Goal: Navigation & Orientation: Find specific page/section

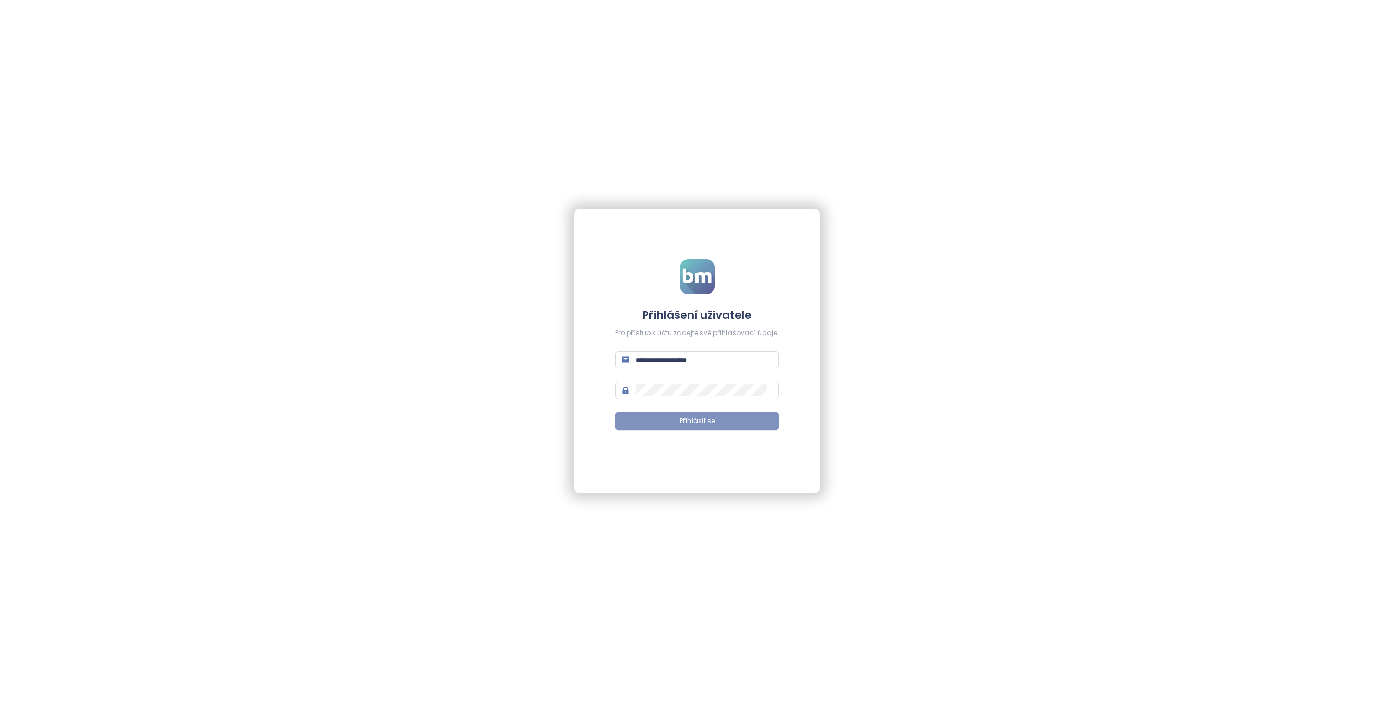
type input "**********"
click at [672, 420] on button "Přihlásit se" at bounding box center [697, 420] width 164 height 17
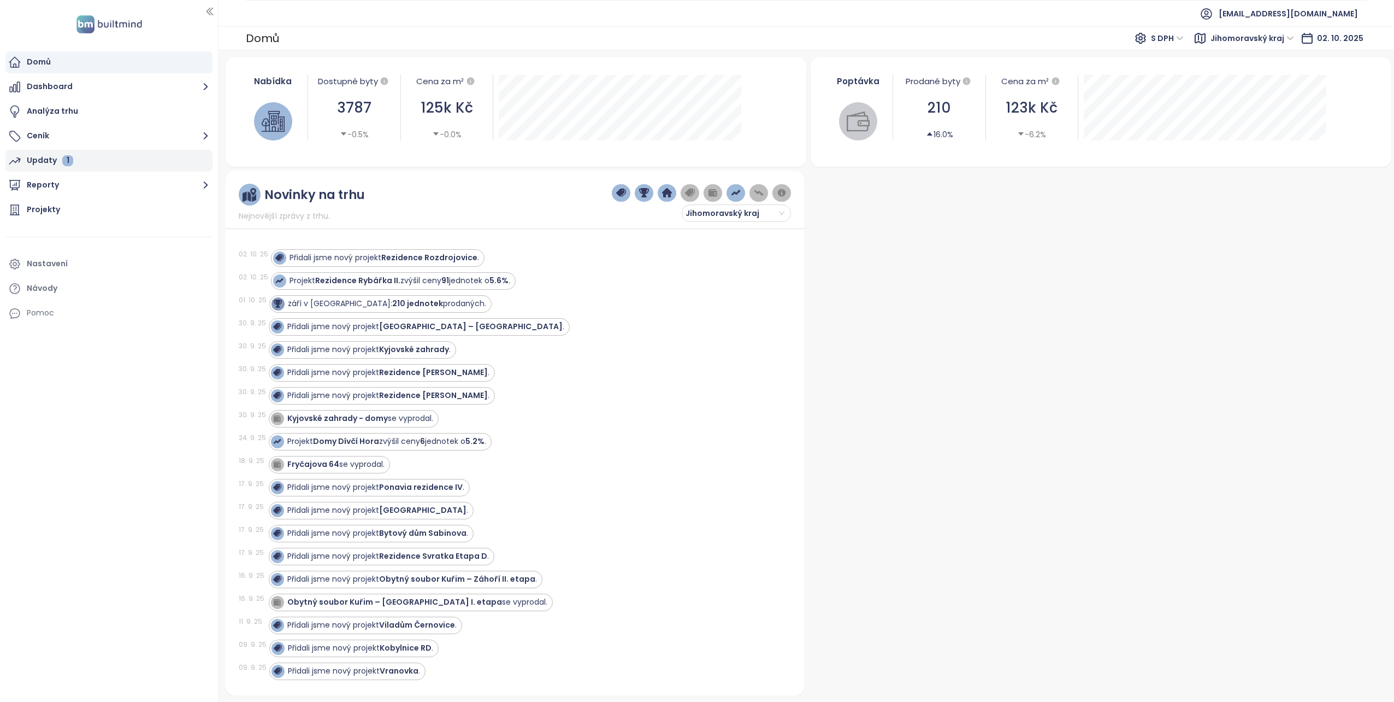
click at [43, 154] on div "Updaty 1" at bounding box center [50, 161] width 46 height 14
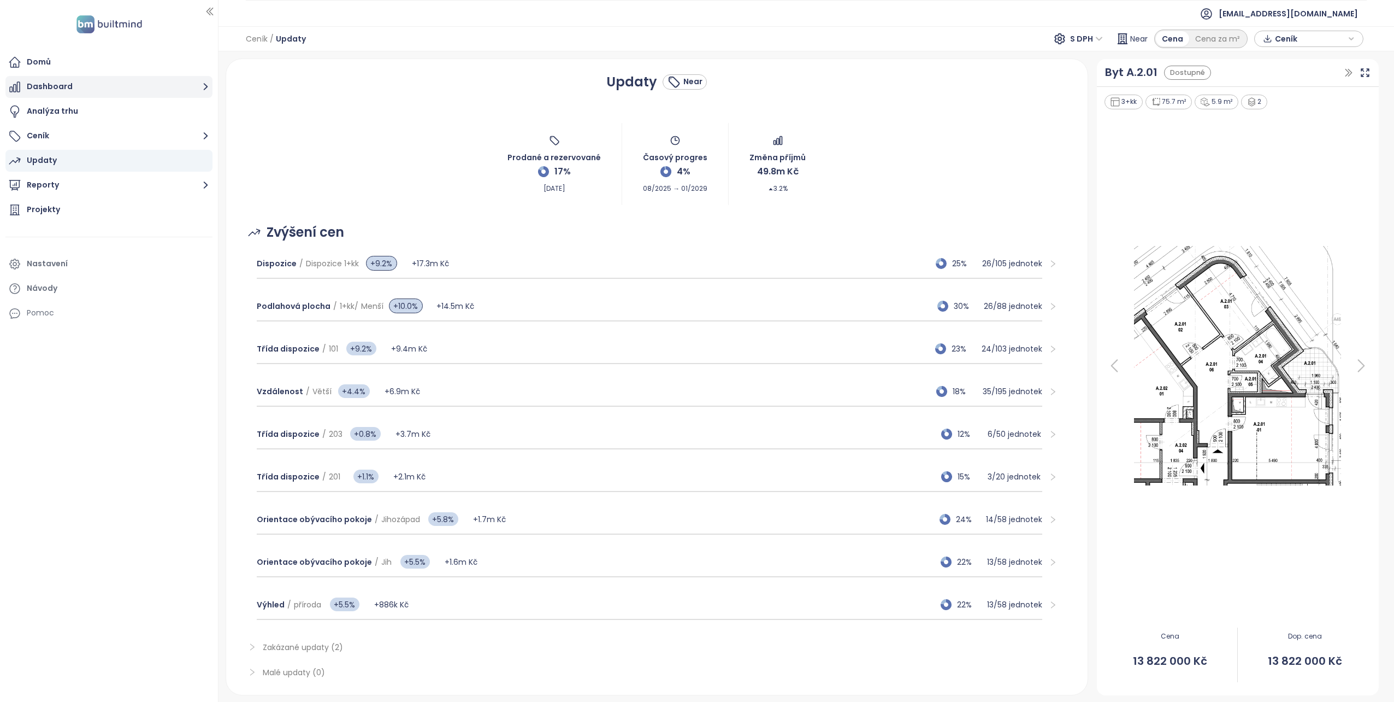
click at [55, 84] on button "Dashboard" at bounding box center [108, 87] width 207 height 22
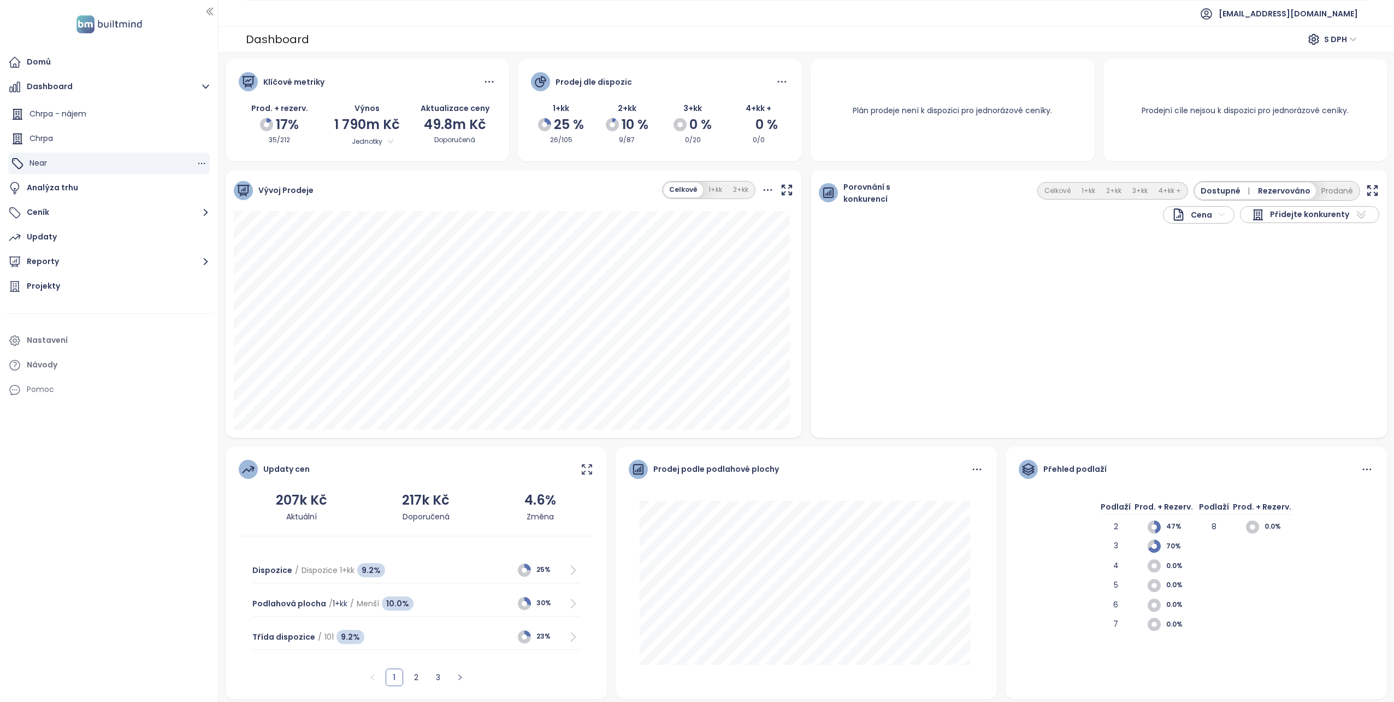
click at [86, 165] on div "Near" at bounding box center [109, 163] width 202 height 22
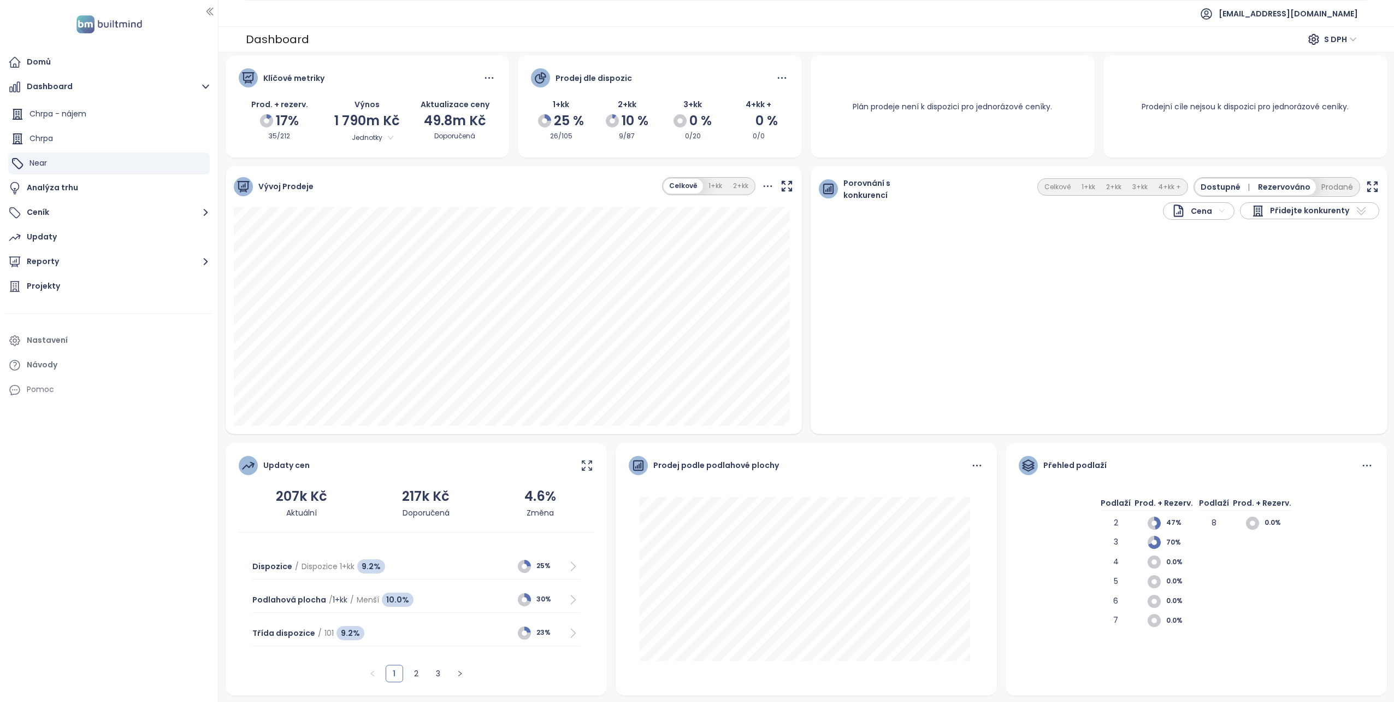
click at [1220, 186] on span "Dostupné |" at bounding box center [1227, 187] width 53 height 12
